Goal: Task Accomplishment & Management: Manage account settings

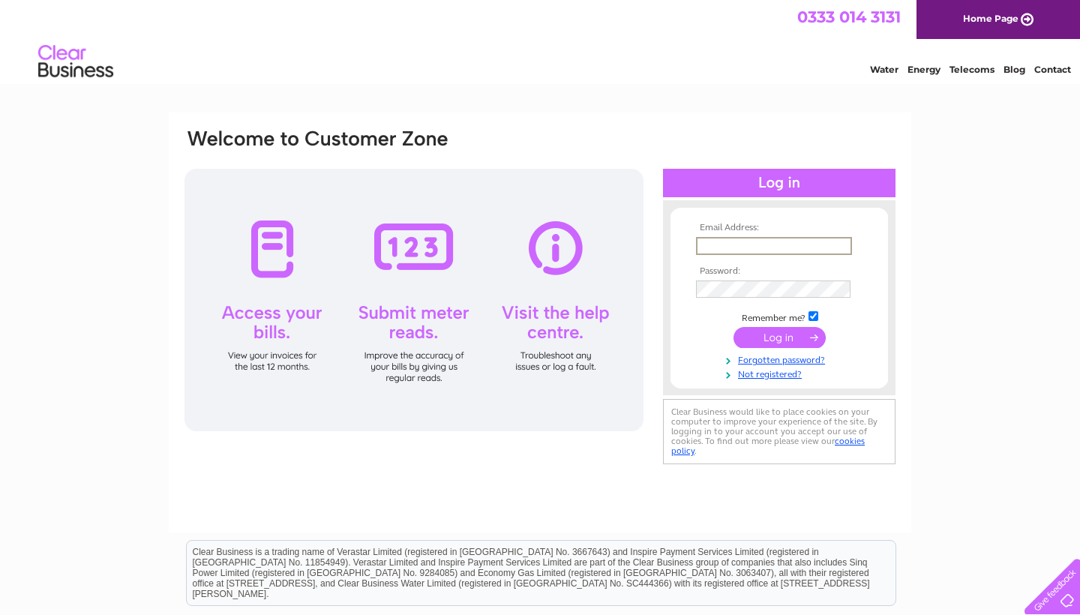
type input "utam.patel@yahoo.co.uk"
click at [780, 336] on input "submit" at bounding box center [780, 337] width 92 height 21
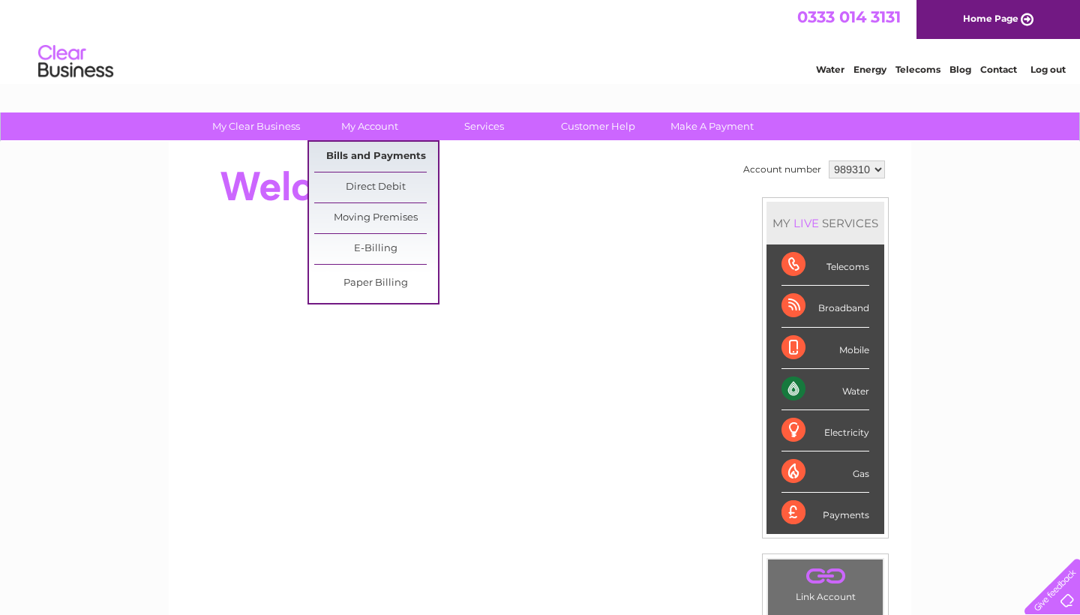
click at [369, 156] on link "Bills and Payments" at bounding box center [376, 157] width 124 height 30
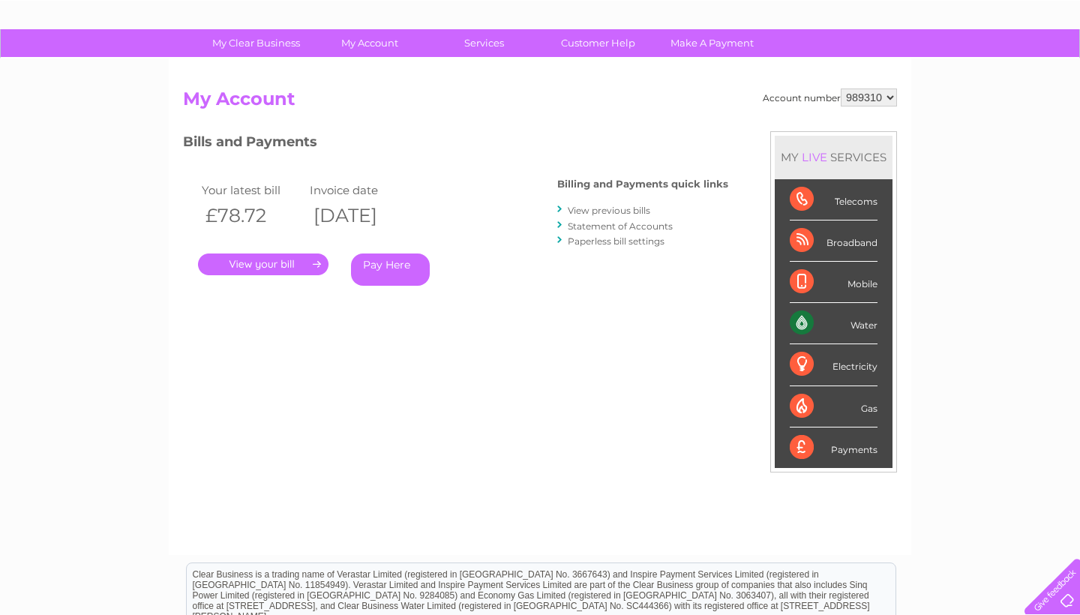
scroll to position [85, 0]
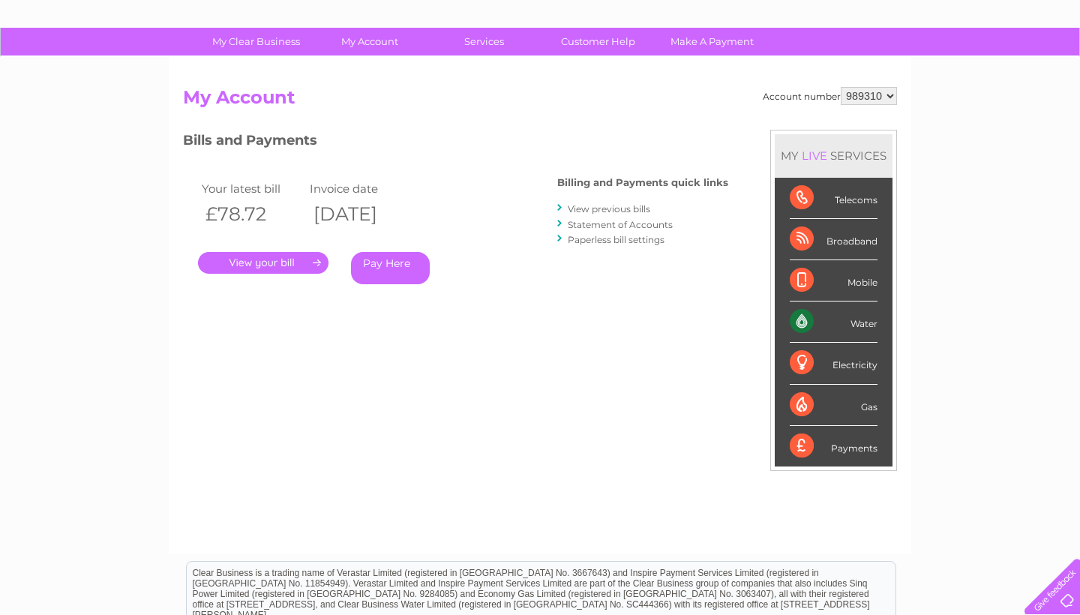
click at [277, 263] on link "." at bounding box center [263, 263] width 131 height 22
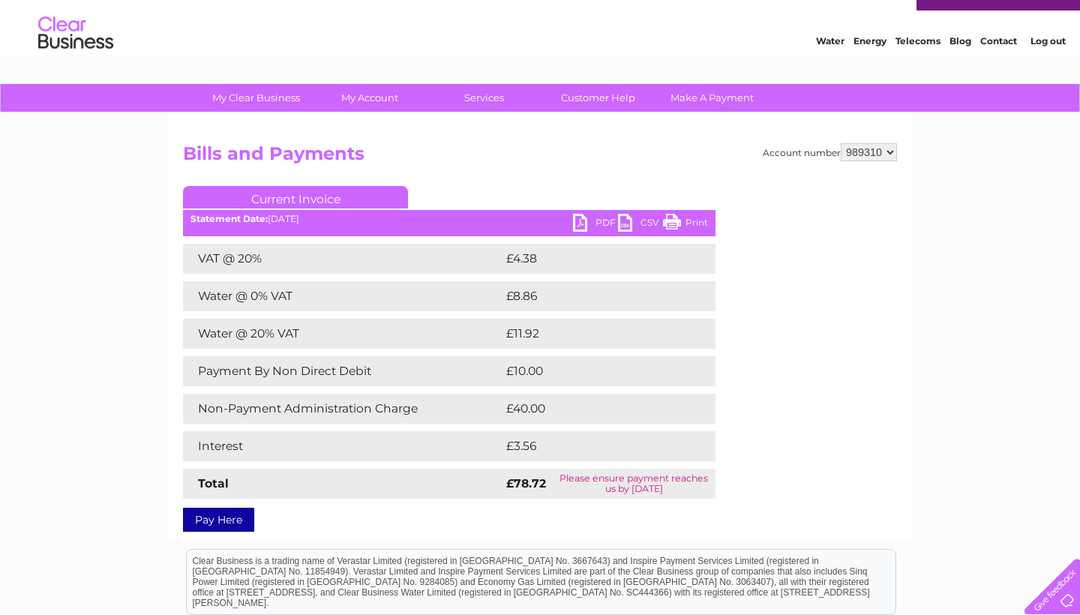
scroll to position [26, 0]
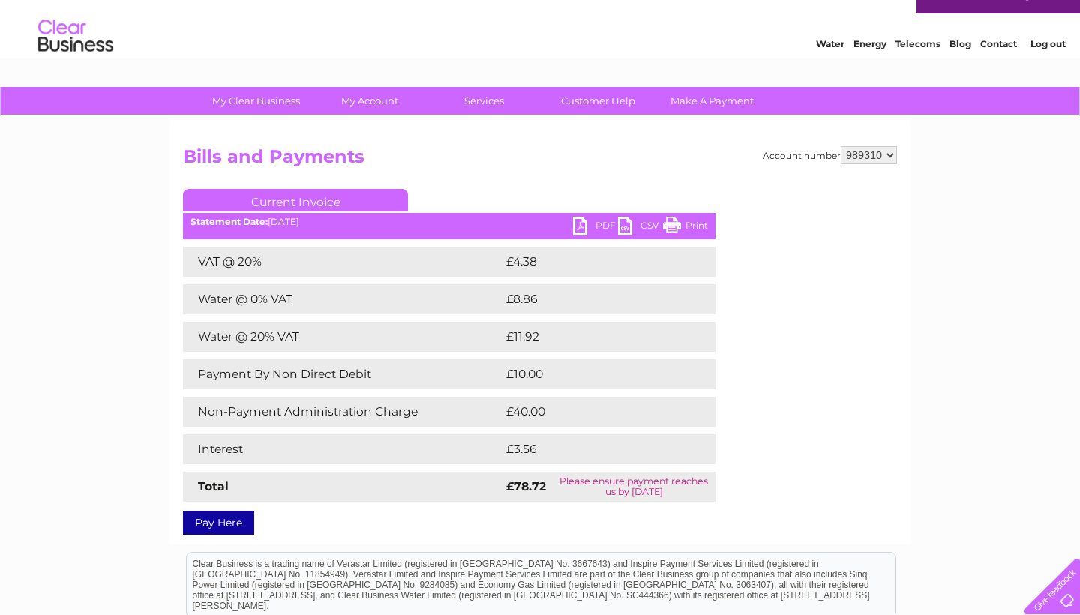
click at [578, 223] on link "PDF" at bounding box center [595, 228] width 45 height 22
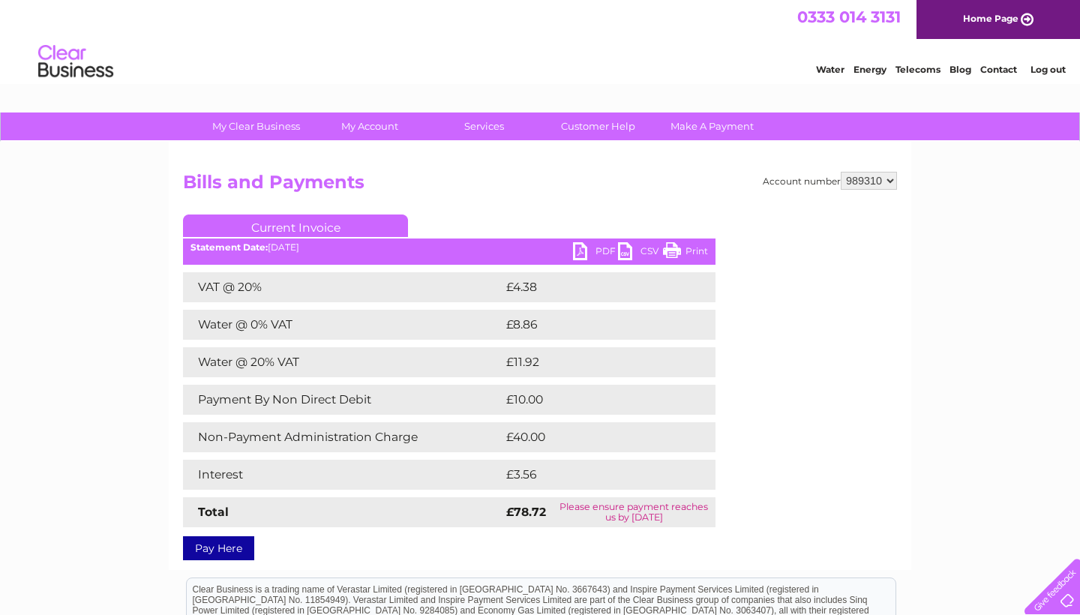
click at [581, 248] on link "PDF" at bounding box center [595, 253] width 45 height 22
